Goal: Information Seeking & Learning: Learn about a topic

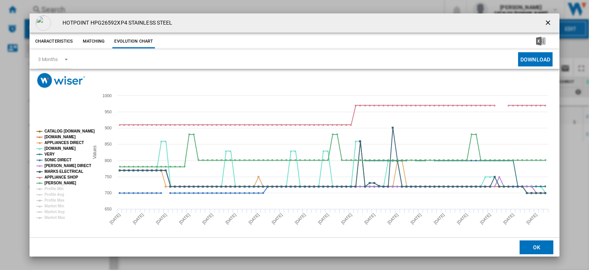
click at [544, 23] on ng-md-icon "getI18NText('BUTTONS.CLOSE_DIALOG')" at bounding box center [548, 23] width 9 height 9
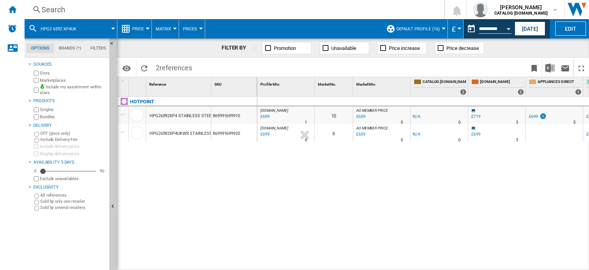
click at [64, 9] on div "Search" at bounding box center [232, 9] width 383 height 11
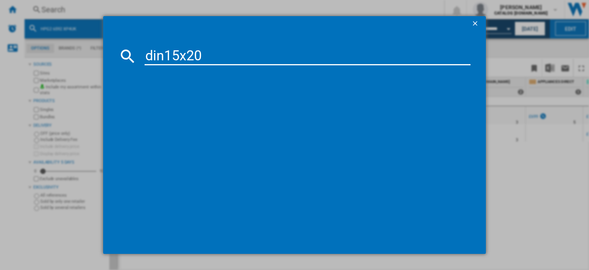
type input "din15x20"
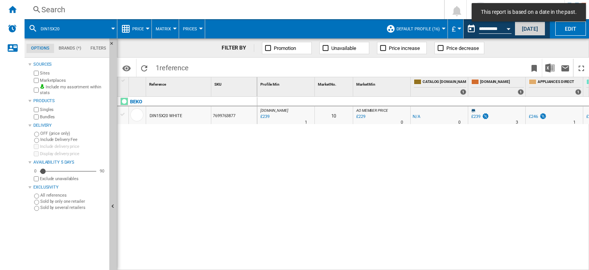
click at [532, 29] on button "[DATE]" at bounding box center [530, 28] width 31 height 14
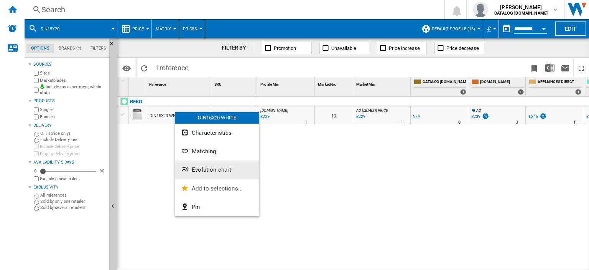
click at [212, 170] on span "Evolution chart" at bounding box center [212, 169] width 40 height 7
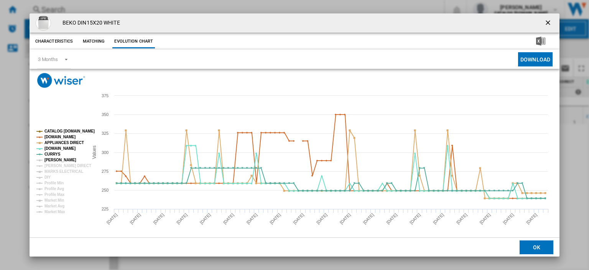
click at [54, 161] on tspan "[PERSON_NAME]" at bounding box center [60, 160] width 32 height 4
click at [54, 163] on tspan "[PERSON_NAME] DIRECT" at bounding box center [67, 165] width 47 height 4
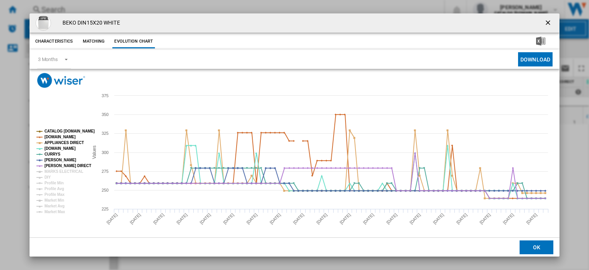
click at [55, 166] on tspan "[PERSON_NAME] DIRECT" at bounding box center [67, 165] width 47 height 4
click at [55, 169] on tspan "MARKS ELECTRICAL" at bounding box center [63, 171] width 39 height 4
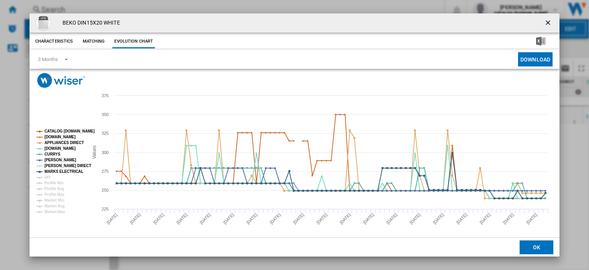
click at [57, 165] on tspan "[PERSON_NAME] DIRECT" at bounding box center [67, 165] width 47 height 4
drag, startPoint x: 543, startPoint y: 21, endPoint x: 340, endPoint y: 11, distance: 202.7
click at [544, 20] on ng-md-icon "getI18NText('BUTTONS.CLOSE_DIALOG')" at bounding box center [548, 23] width 9 height 9
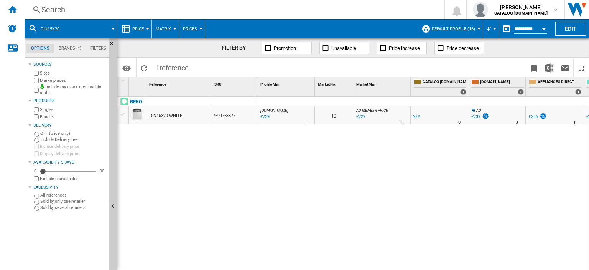
click at [58, 12] on div "Search" at bounding box center [232, 9] width 383 height 11
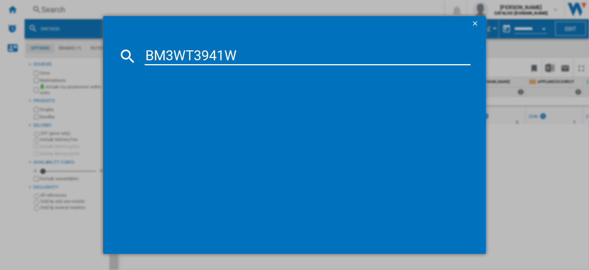
type input "BM3WT3941W"
click at [199, 109] on div "BEKO BM3WT3941W WHITE" at bounding box center [300, 106] width 318 height 8
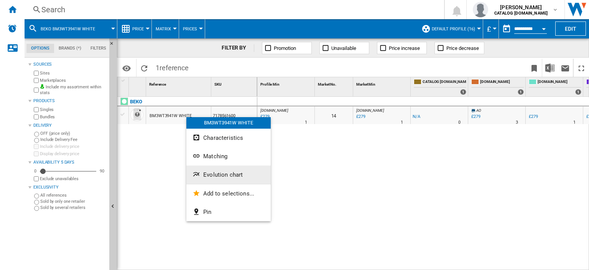
click at [213, 173] on span "Evolution chart" at bounding box center [223, 174] width 40 height 7
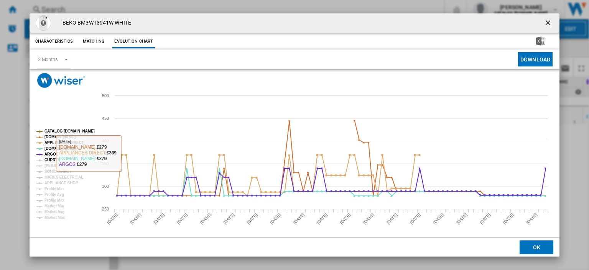
click at [48, 160] on tspan "CURRYS" at bounding box center [52, 160] width 16 height 4
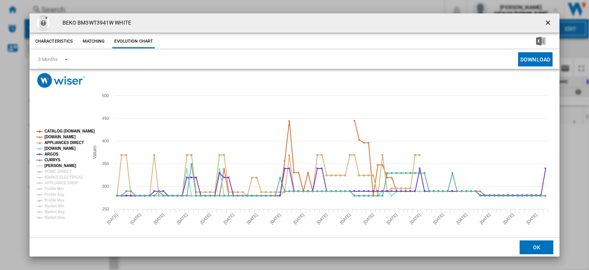
click at [49, 164] on tspan "[PERSON_NAME]" at bounding box center [60, 165] width 32 height 4
click at [52, 169] on tspan "SONIC DIRECT" at bounding box center [57, 171] width 27 height 4
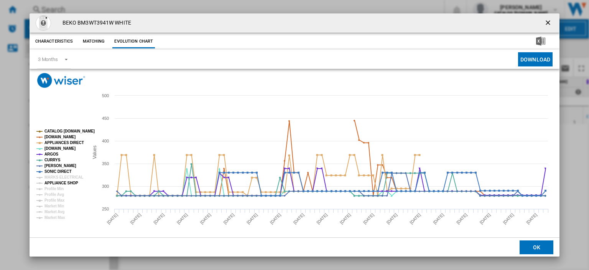
click at [55, 181] on tspan "APPLIANCE SHOP" at bounding box center [61, 183] width 34 height 4
click at [57, 176] on tspan "MARKS ELECTRICAL" at bounding box center [63, 177] width 39 height 4
click at [545, 24] on ng-md-icon "getI18NText('BUTTONS.CLOSE_DIALOG')" at bounding box center [548, 23] width 9 height 9
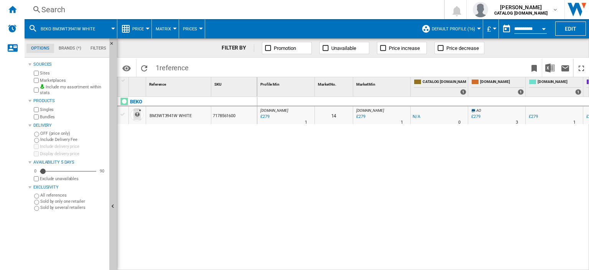
click at [56, 11] on div "Search" at bounding box center [232, 9] width 383 height 11
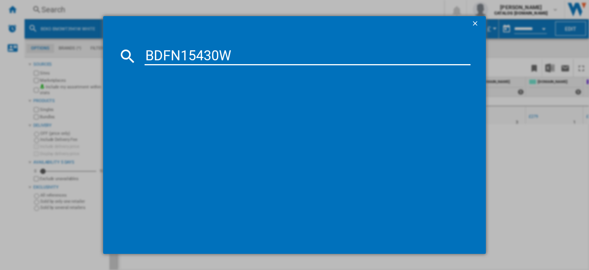
type input "BDFN15430W"
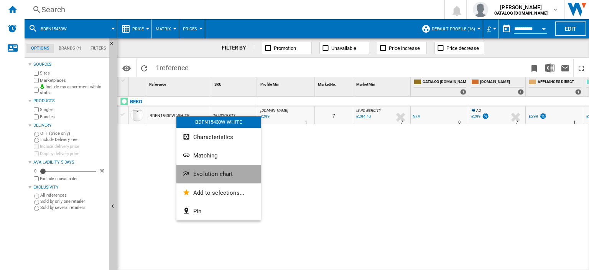
click at [205, 173] on span "Evolution chart" at bounding box center [213, 173] width 40 height 7
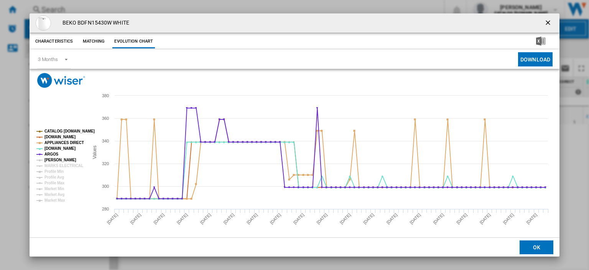
drag, startPoint x: 62, startPoint y: 159, endPoint x: 61, endPoint y: 163, distance: 3.9
click at [61, 159] on tspan "[PERSON_NAME]" at bounding box center [60, 160] width 32 height 4
click at [61, 163] on tspan "MARKS ELECTRICAL" at bounding box center [63, 165] width 39 height 4
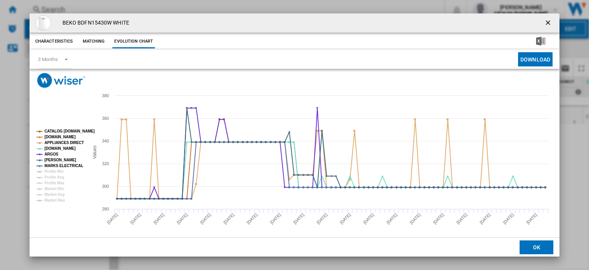
click at [546, 21] on ng-md-icon "getI18NText('BUTTONS.CLOSE_DIALOG')" at bounding box center [548, 23] width 9 height 9
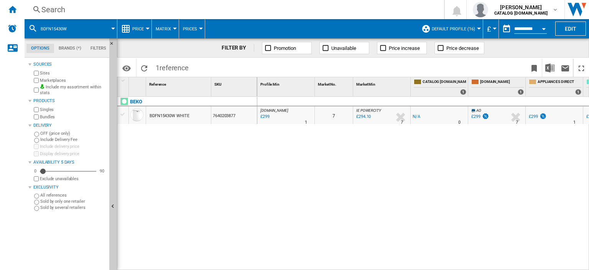
click at [54, 8] on div "Search" at bounding box center [232, 9] width 383 height 11
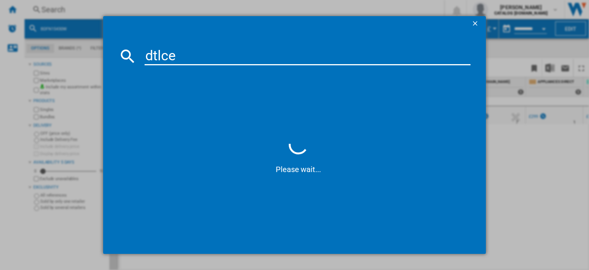
type input "dtlce8"
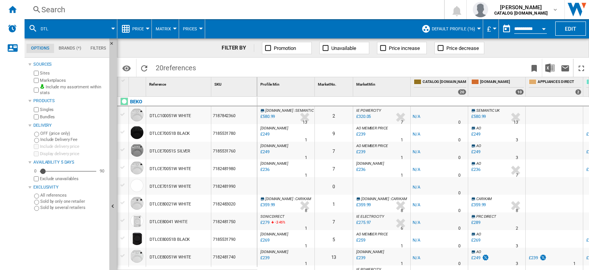
scroll to position [38, 0]
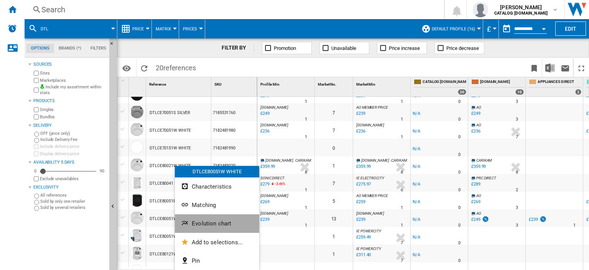
click at [212, 222] on span "Evolution chart" at bounding box center [212, 223] width 40 height 7
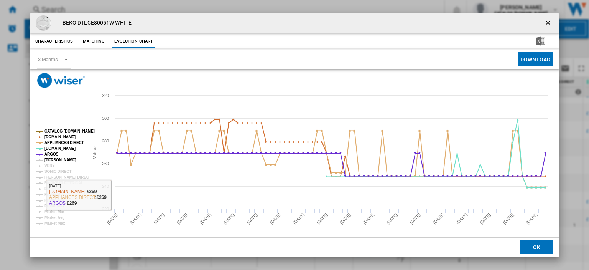
click at [54, 160] on tspan "[PERSON_NAME]" at bounding box center [60, 160] width 32 height 4
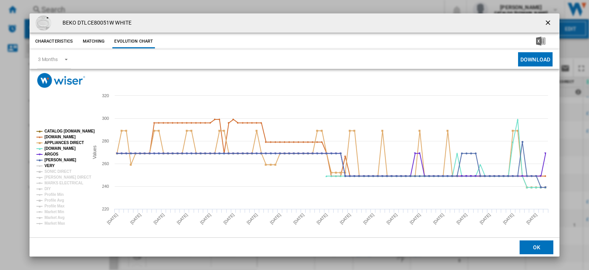
click at [49, 165] on tspan "VERY" at bounding box center [49, 165] width 10 height 4
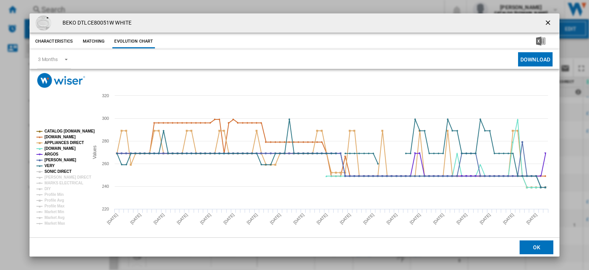
click at [49, 170] on tspan "SONIC DIRECT" at bounding box center [57, 171] width 27 height 4
click at [51, 175] on tspan "[PERSON_NAME] DIRECT" at bounding box center [67, 177] width 47 height 4
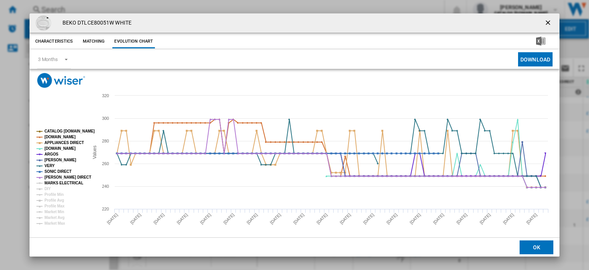
click at [52, 181] on tspan "MARKS ELECTRICAL" at bounding box center [63, 183] width 39 height 4
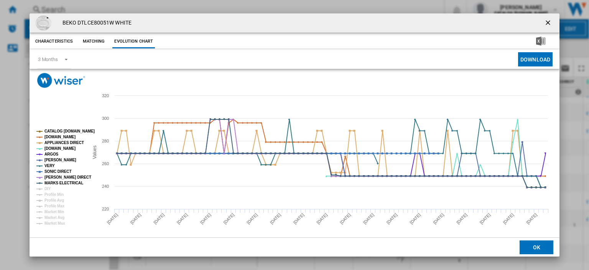
click at [545, 21] on ng-md-icon "getI18NText('BUTTONS.CLOSE_DIALOG')" at bounding box center [548, 23] width 9 height 9
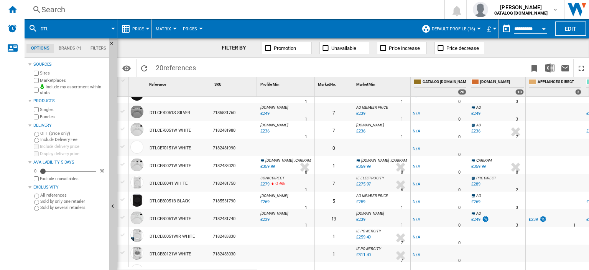
click at [60, 10] on div "Search" at bounding box center [232, 9] width 383 height 11
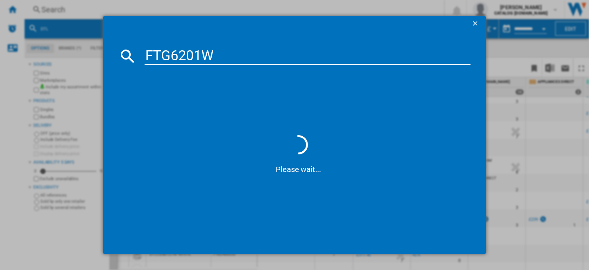
type input "FTG6201"
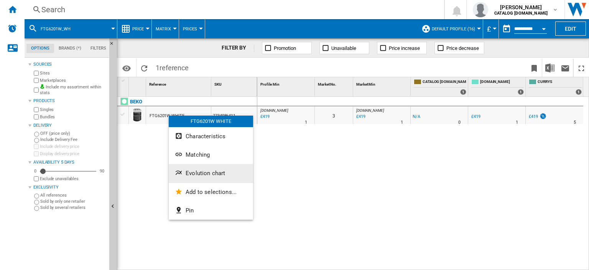
click at [202, 175] on span "Evolution chart" at bounding box center [206, 173] width 40 height 7
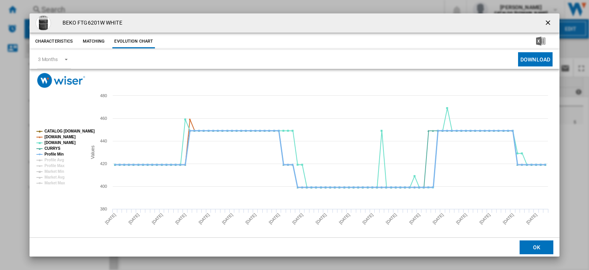
click at [53, 152] on tspan "Profile Min" at bounding box center [53, 154] width 19 height 4
click at [544, 23] on ng-md-icon "getI18NText('BUTTONS.CLOSE_DIALOG')" at bounding box center [548, 23] width 9 height 9
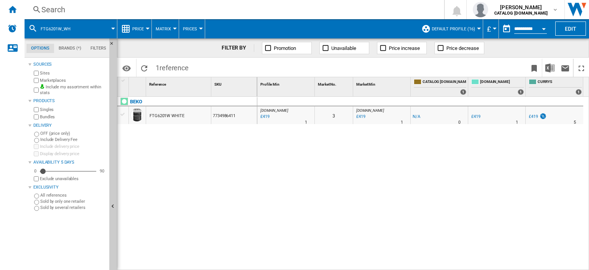
click at [54, 12] on div "Search" at bounding box center [232, 9] width 383 height 11
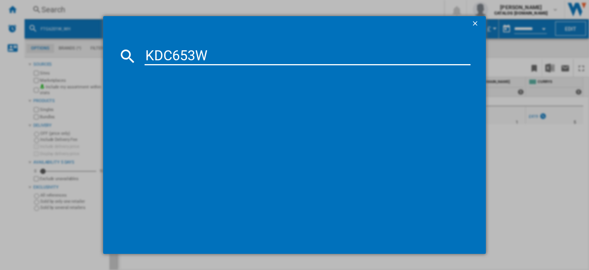
type input "KDC653W"
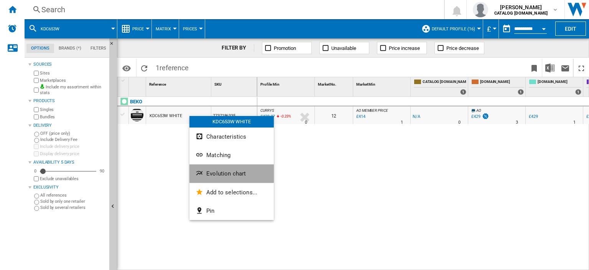
click at [221, 173] on span "Evolution chart" at bounding box center [226, 173] width 40 height 7
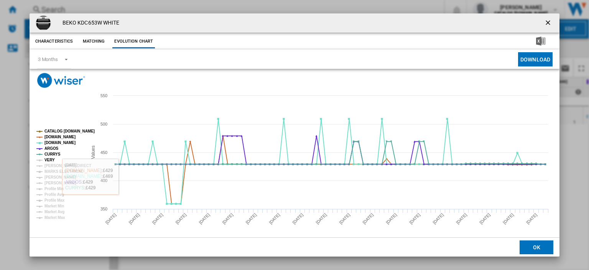
click at [49, 161] on tspan "VERY" at bounding box center [49, 160] width 10 height 4
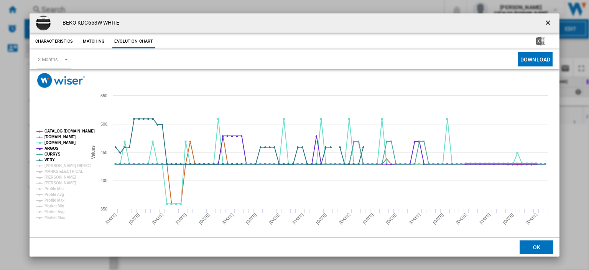
click at [544, 22] on ng-md-icon "getI18NText('BUTTONS.CLOSE_DIALOG')" at bounding box center [548, 23] width 9 height 9
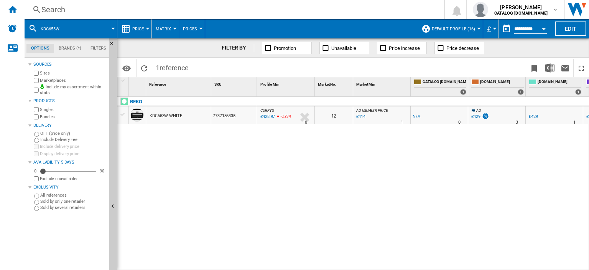
click at [49, 9] on div "Search" at bounding box center [232, 9] width 383 height 11
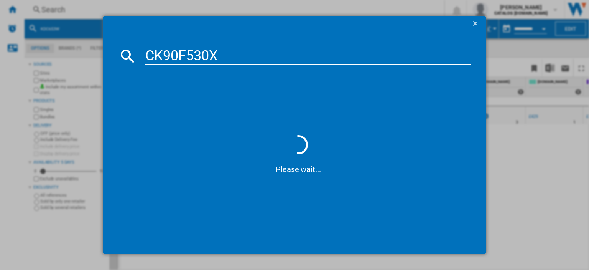
type input "CK90F530"
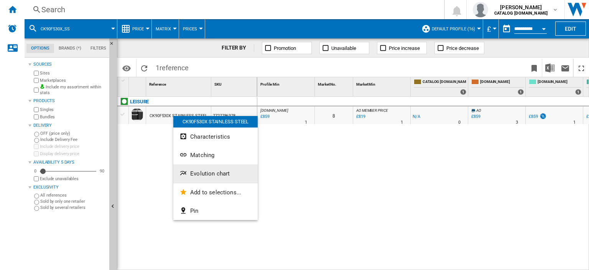
click at [206, 180] on button "Evolution chart" at bounding box center [215, 173] width 84 height 18
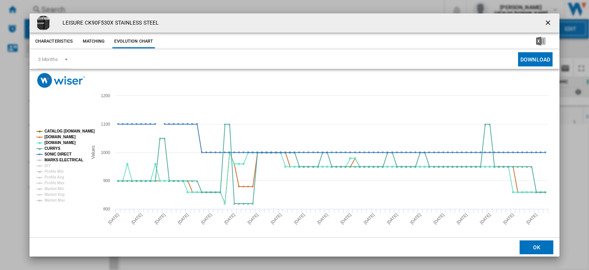
click at [54, 160] on tspan "MARKS ELECTRICAL" at bounding box center [63, 160] width 39 height 4
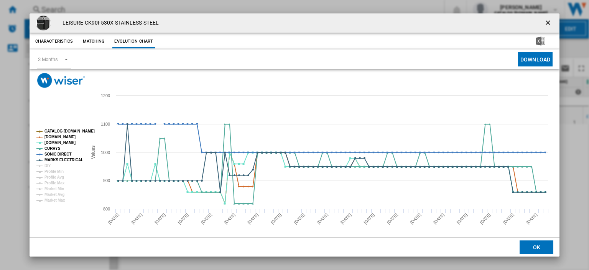
click at [544, 23] on ng-md-icon "getI18NText('BUTTONS.CLOSE_DIALOG')" at bounding box center [548, 23] width 9 height 9
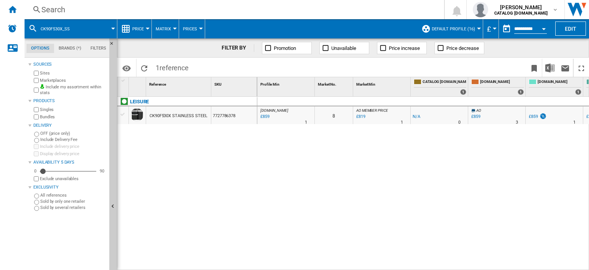
click at [50, 10] on div "Search" at bounding box center [232, 9] width 383 height 11
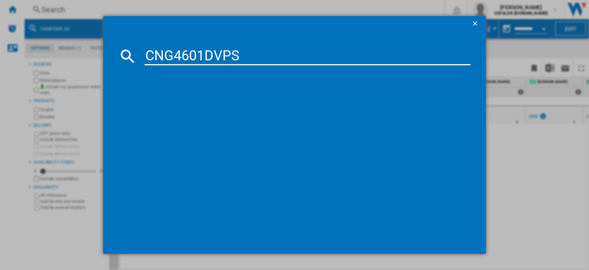
type input "CNG4601DVPS"
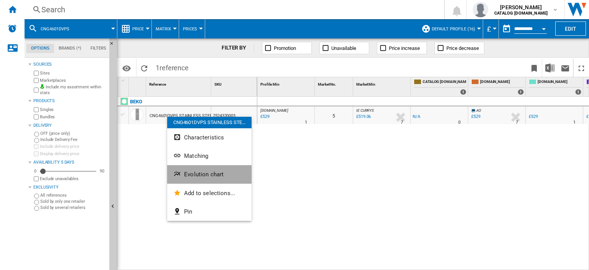
click at [189, 176] on span "Evolution chart" at bounding box center [204, 174] width 40 height 7
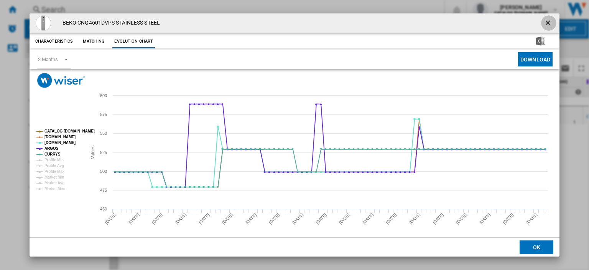
click at [544, 23] on ng-md-icon "getI18NText('BUTTONS.CLOSE_DIALOG')" at bounding box center [548, 23] width 9 height 9
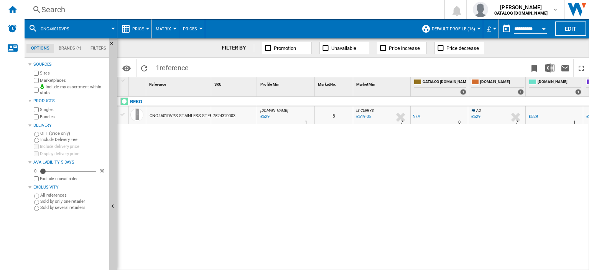
click at [56, 9] on div "Search" at bounding box center [232, 9] width 383 height 11
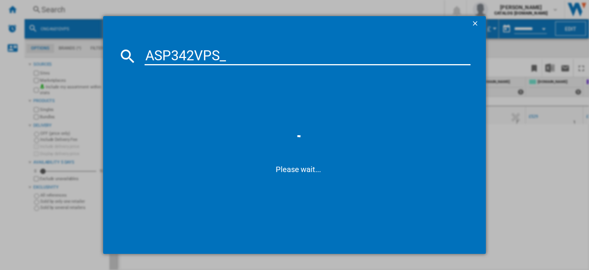
type input "ASP342VPS"
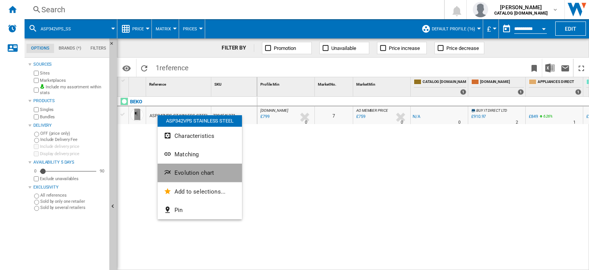
click at [190, 168] on button "Evolution chart" at bounding box center [200, 172] width 84 height 18
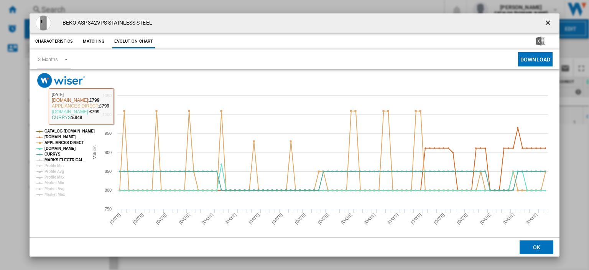
click at [54, 160] on tspan "MARKS ELECTRICAL" at bounding box center [63, 160] width 39 height 4
